Goal: Book appointment/travel/reservation

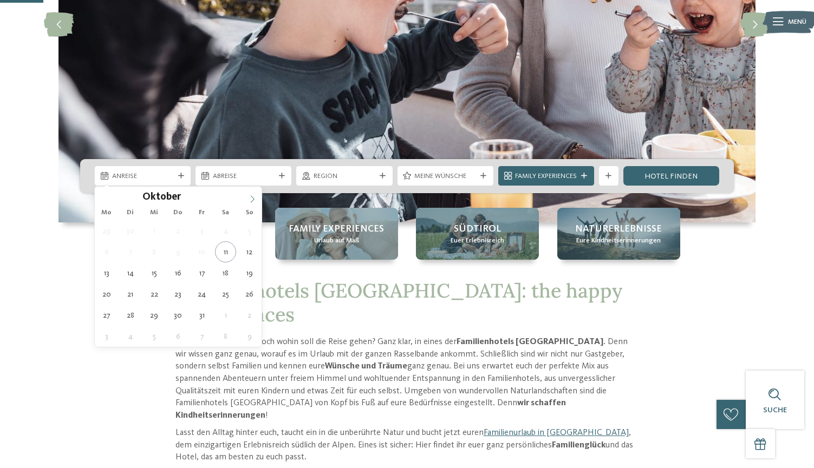
click at [251, 199] on icon at bounding box center [253, 199] width 8 height 8
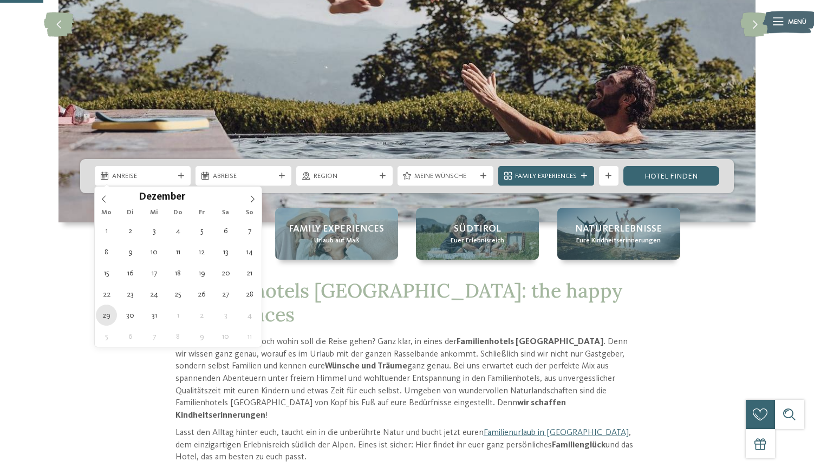
type div "29.12.2025"
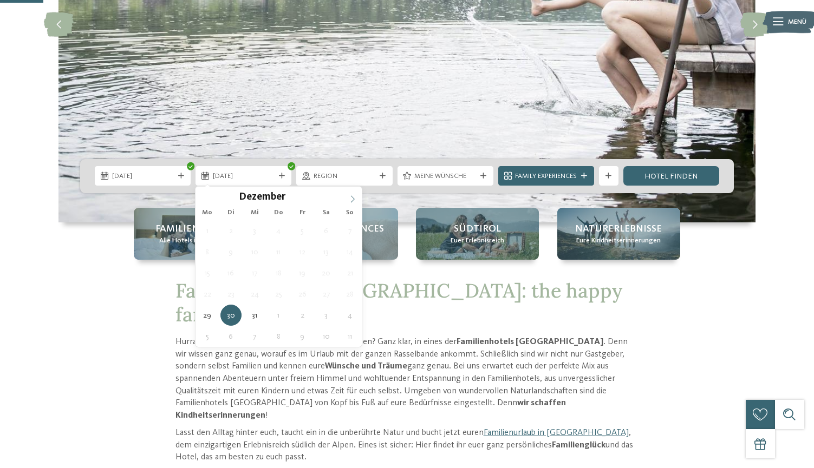
type input "****"
click at [352, 197] on icon at bounding box center [353, 199] width 8 height 8
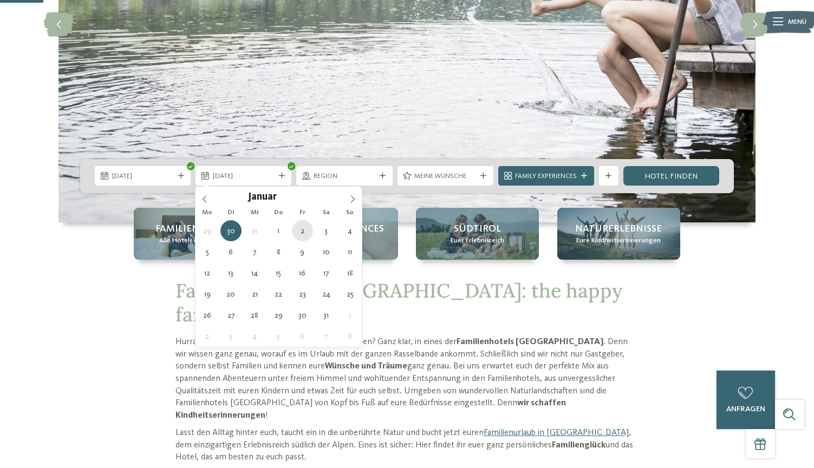
type div "02.01.2026"
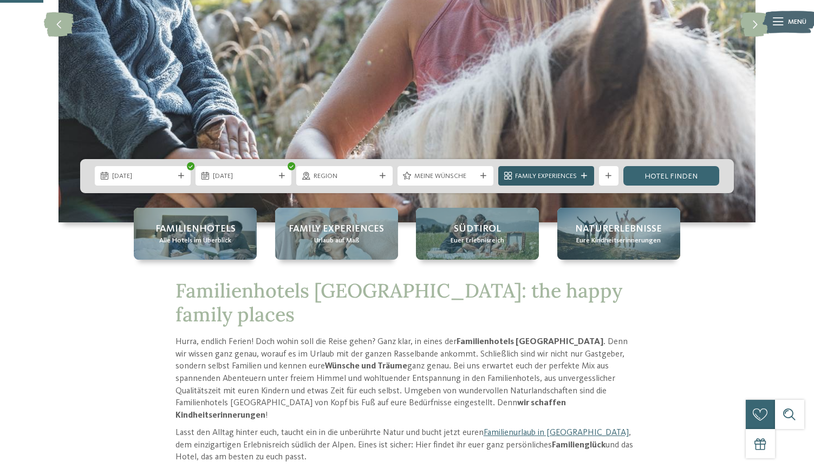
click at [579, 181] on div "Family Experiences" at bounding box center [546, 175] width 96 height 19
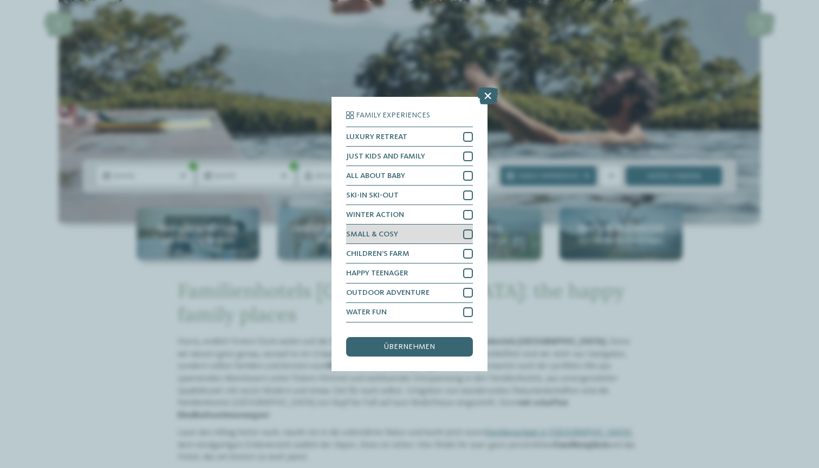
click at [448, 225] on div "SMALL & COSY" at bounding box center [409, 234] width 127 height 19
click at [441, 337] on div "übernehmen" at bounding box center [409, 346] width 127 height 19
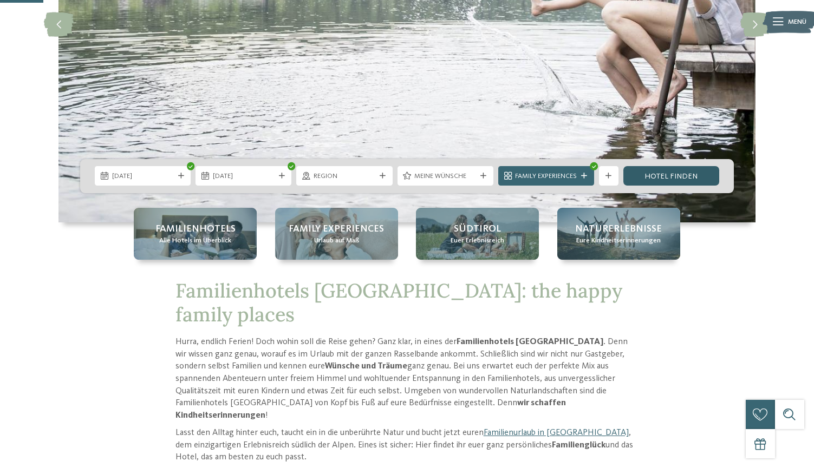
click at [667, 181] on link "Hotel finden" at bounding box center [671, 175] width 96 height 19
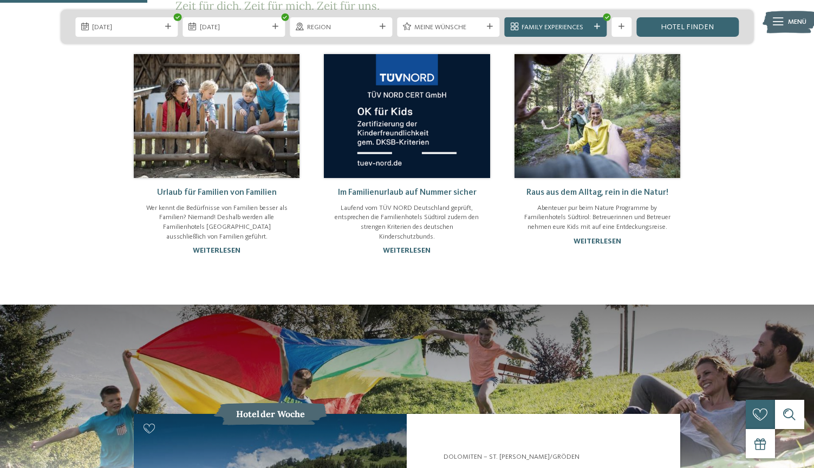
scroll to position [692, 0]
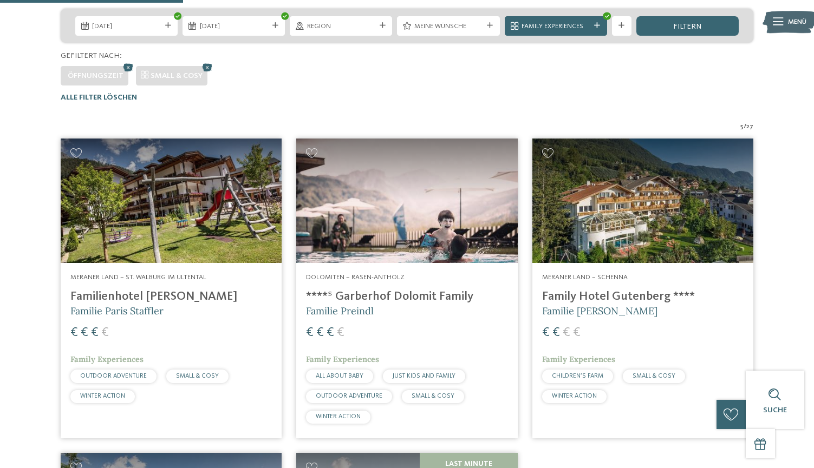
scroll to position [238, 0]
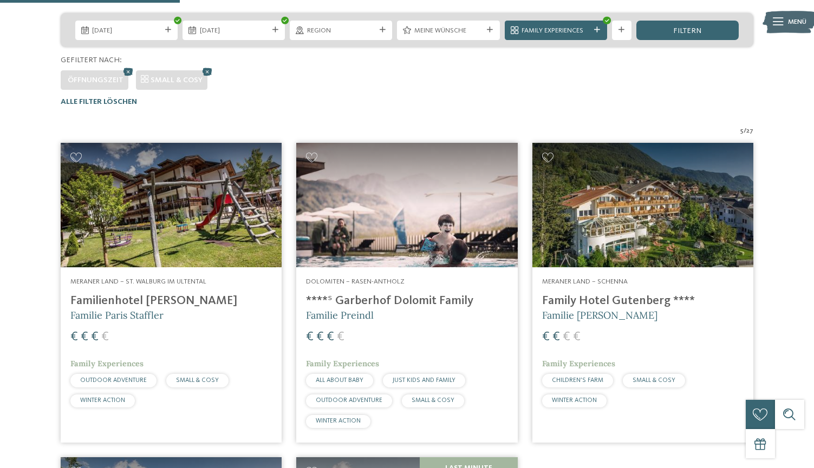
click at [595, 271] on div "Meraner Land – Schenna Family Hotel Gutenberg **** Familie Ainhauser € € € € Fa…" at bounding box center [642, 344] width 221 height 155
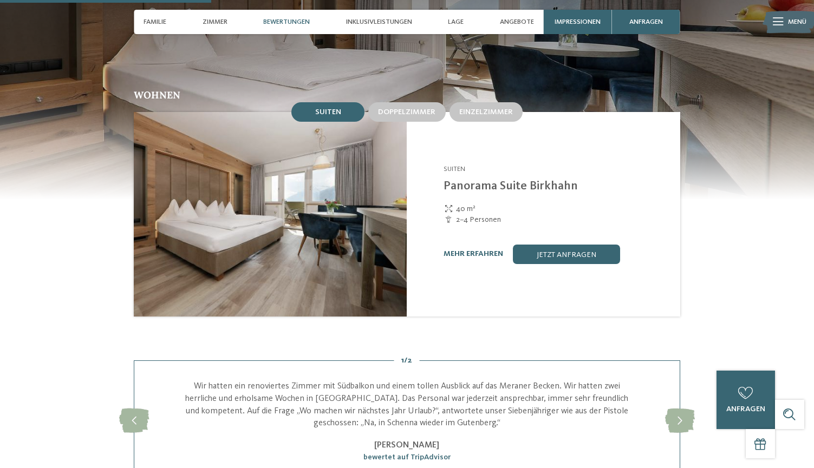
scroll to position [837, 0]
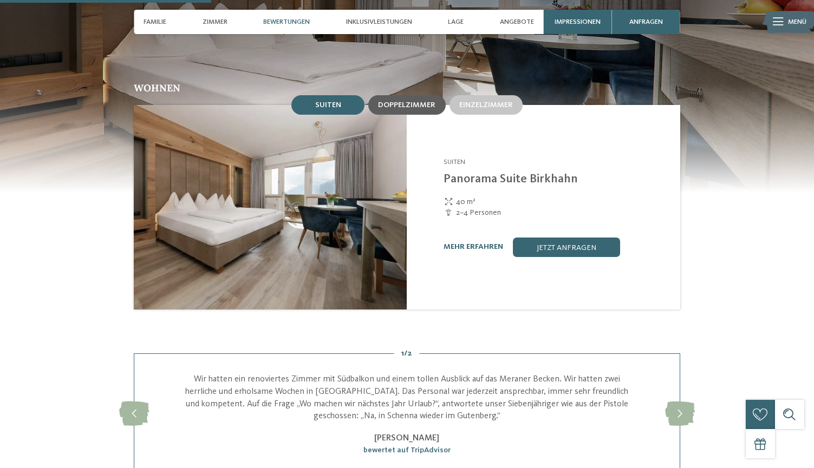
click at [419, 103] on span "Doppelzimmer" at bounding box center [406, 105] width 57 height 8
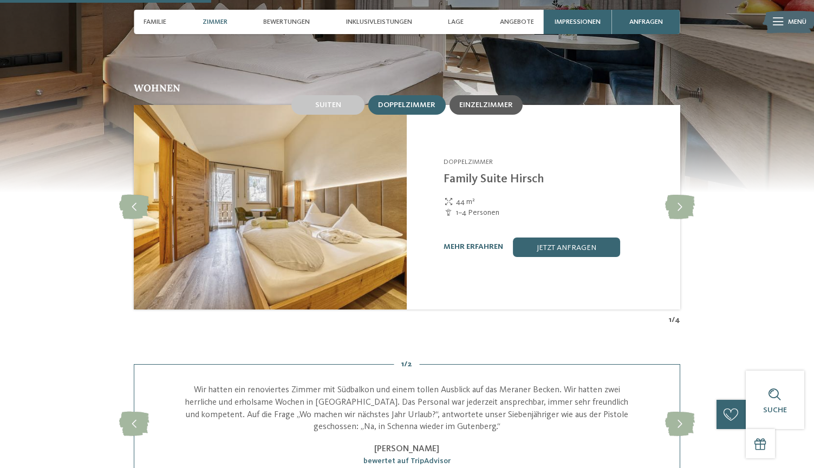
click at [467, 104] on span "Einzelzimmer" at bounding box center [486, 105] width 54 height 8
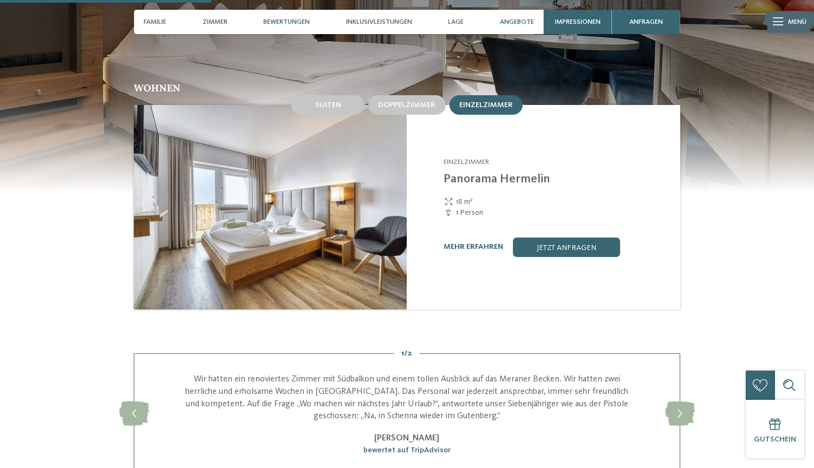
click at [514, 28] on div "Angebote" at bounding box center [517, 22] width 44 height 24
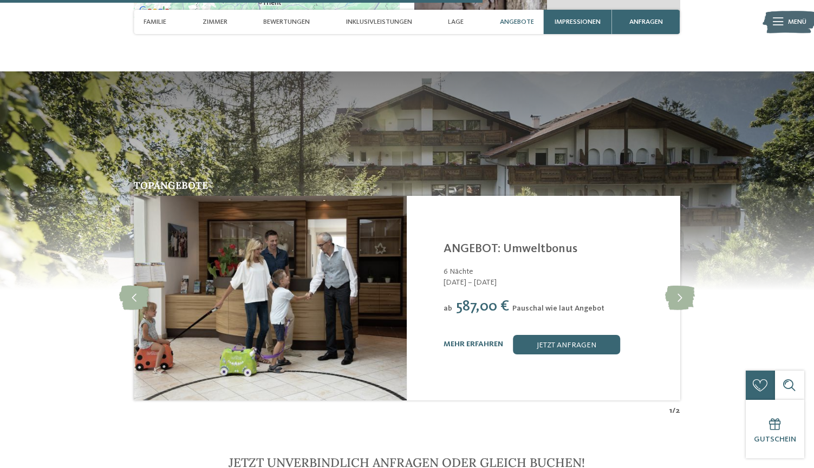
scroll to position [1926, 0]
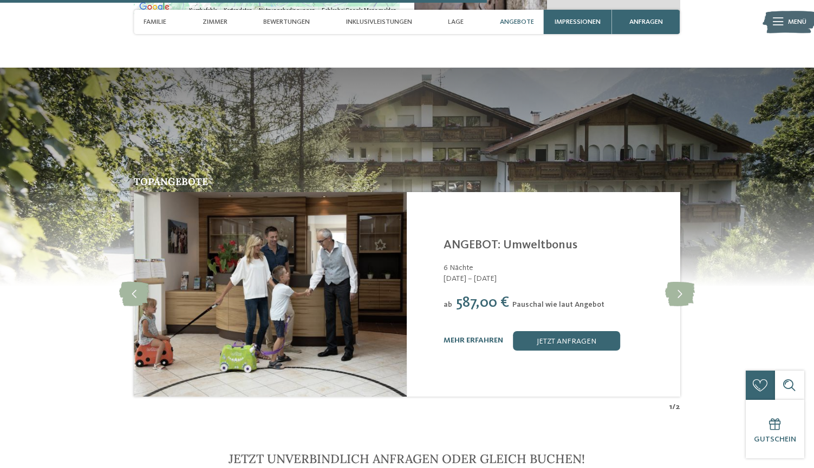
click at [514, 22] on span "Angebote" at bounding box center [517, 22] width 34 height 8
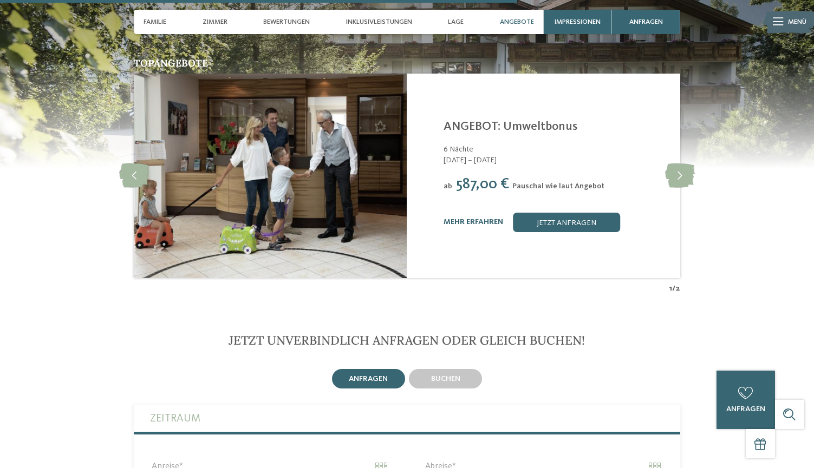
scroll to position [2045, 0]
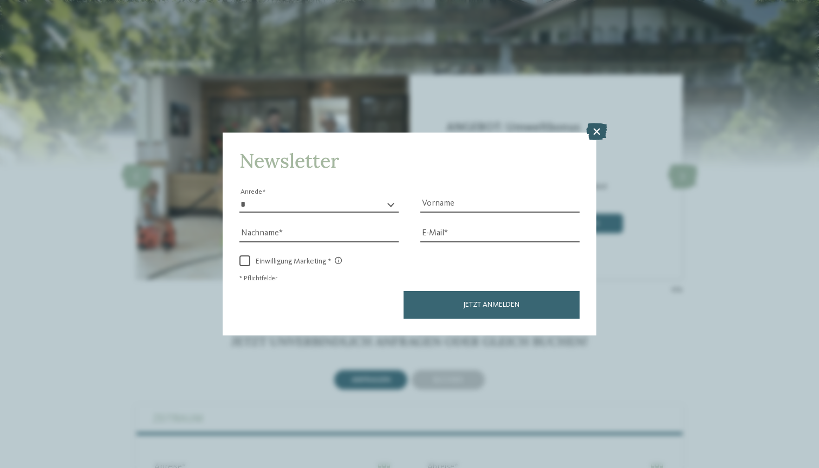
click at [594, 123] on icon at bounding box center [596, 131] width 21 height 17
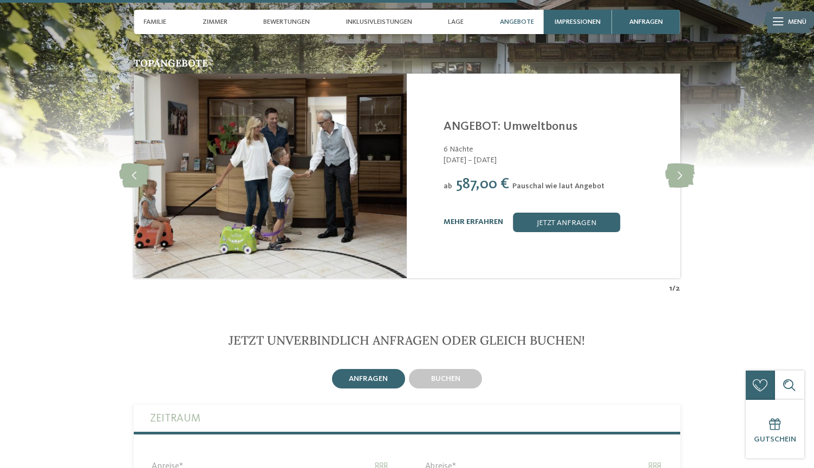
click at [472, 218] on link "mehr erfahren" at bounding box center [473, 222] width 60 height 8
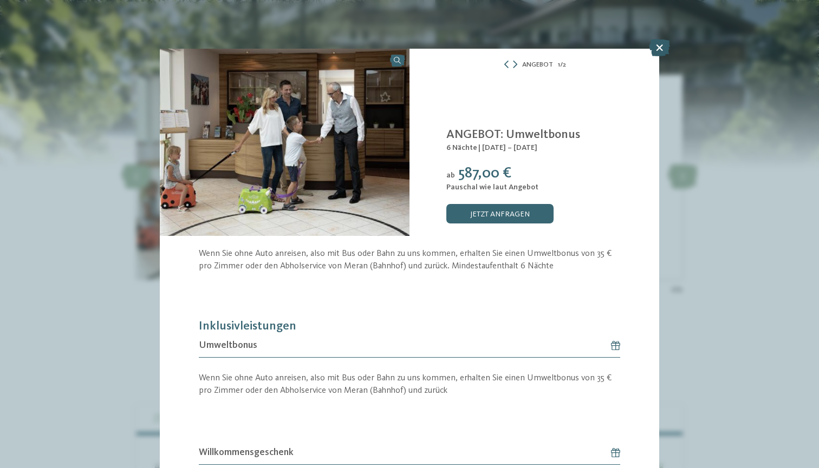
click at [661, 43] on icon at bounding box center [659, 47] width 21 height 17
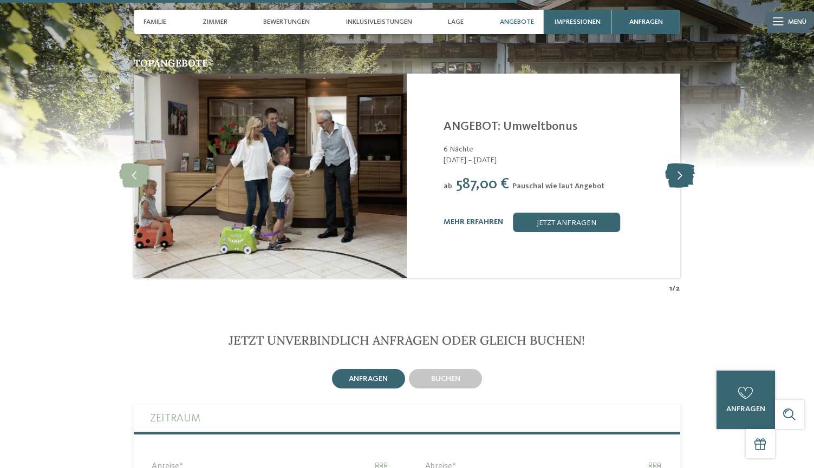
click at [675, 166] on icon at bounding box center [680, 176] width 30 height 24
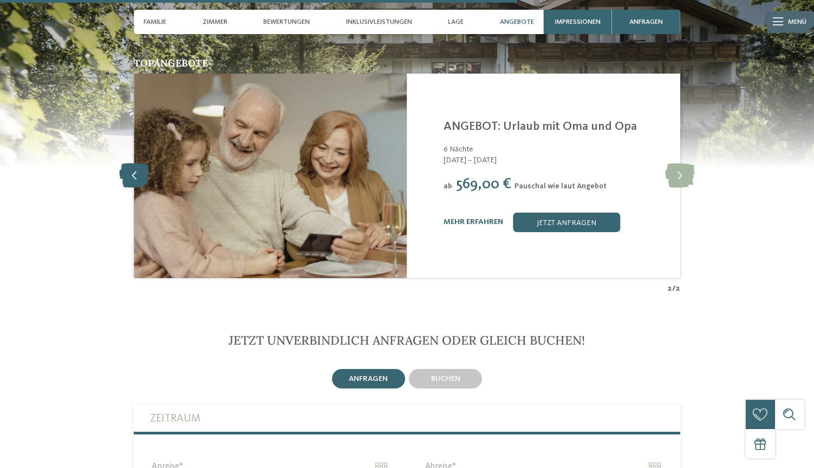
click at [129, 169] on icon at bounding box center [134, 176] width 30 height 24
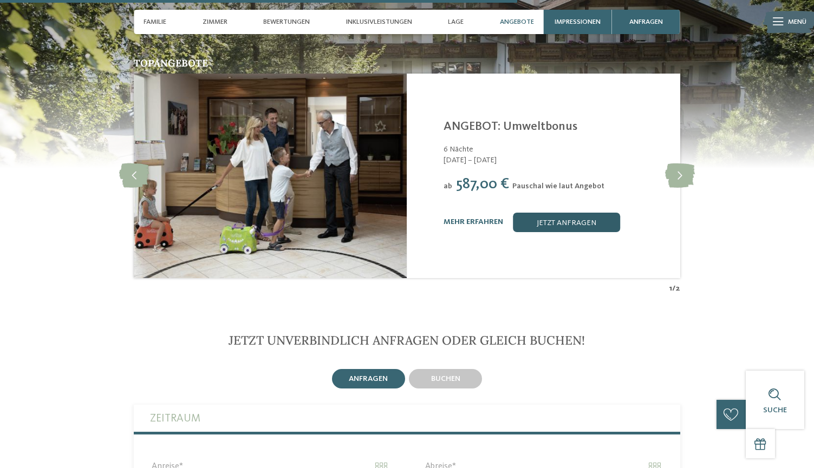
click at [543, 214] on link "jetzt anfragen" at bounding box center [566, 222] width 107 height 19
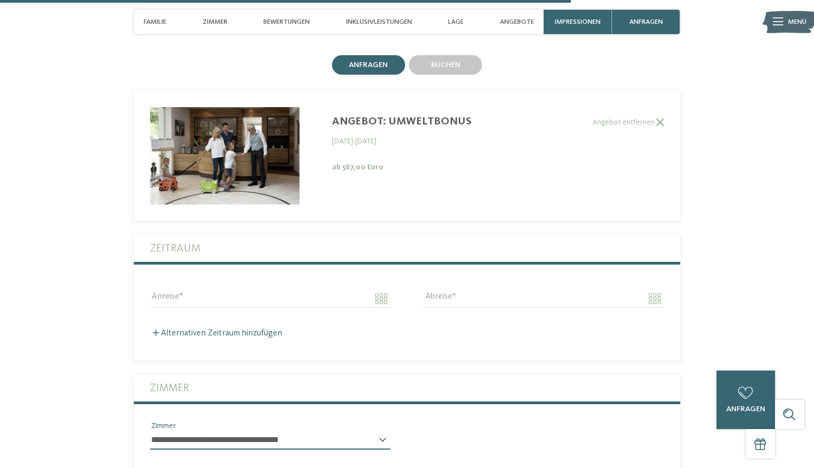
scroll to position [2383, 0]
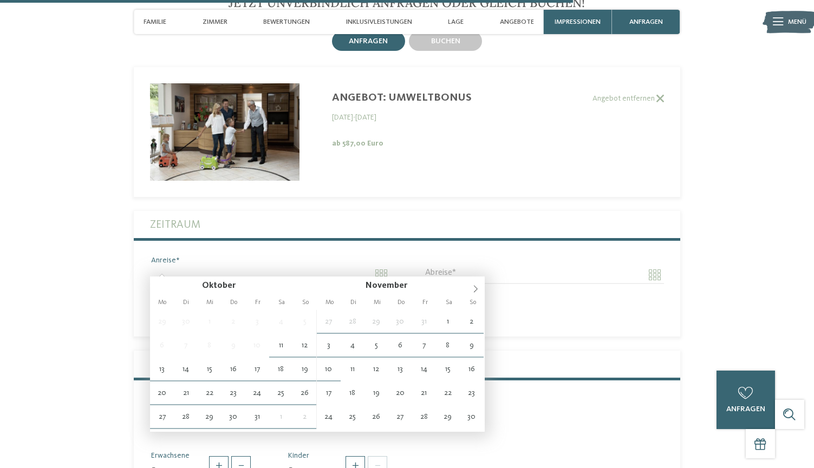
click at [380, 266] on input "Anreise" at bounding box center [270, 275] width 240 height 18
click at [478, 291] on icon at bounding box center [476, 289] width 8 height 8
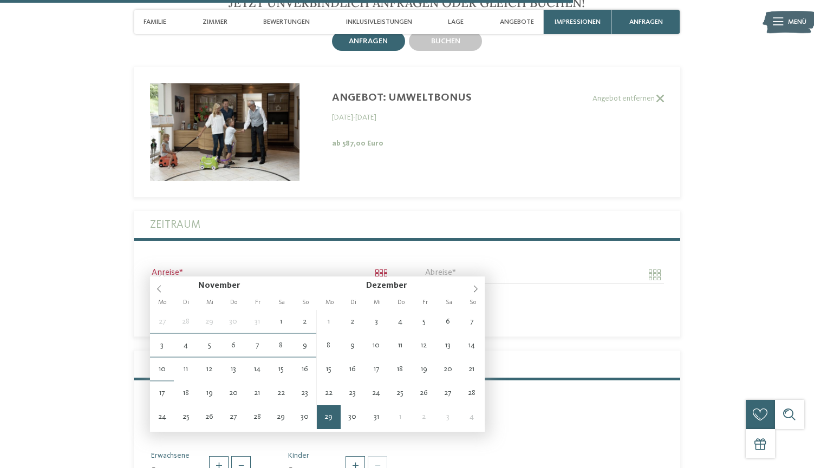
type input "**********"
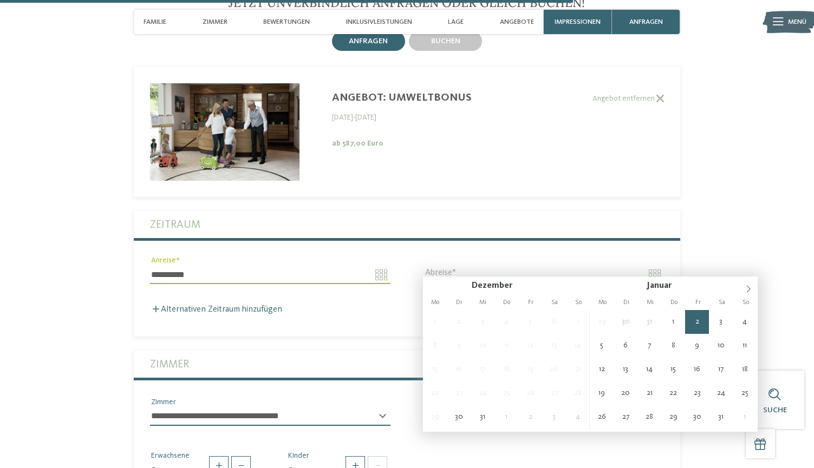
type input "**********"
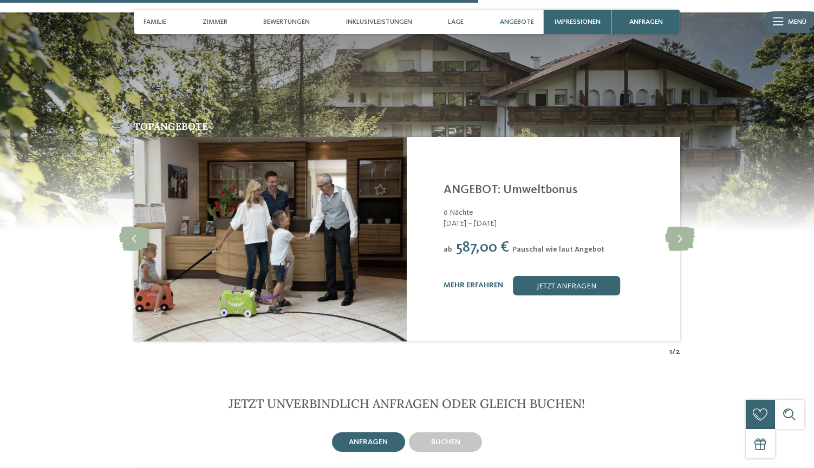
scroll to position [1944, 0]
